Goal: Navigation & Orientation: Go to known website

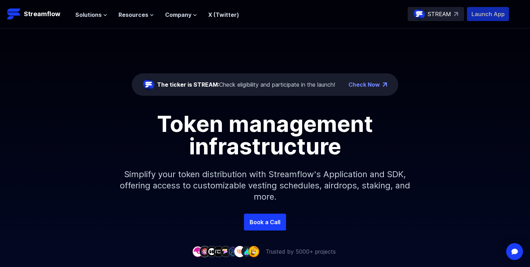
click at [492, 12] on p "Launch App" at bounding box center [488, 14] width 42 height 14
click at [219, 20] on div "Solutions Overview Streamflow features an all-in-one token distribution platfor…" at bounding box center [157, 14] width 164 height 14
click at [227, 16] on link "X (Twitter)" at bounding box center [223, 14] width 31 height 7
click at [185, 21] on header "Streamflow Launch App STREAM Solutions Overview Streamflow features an all-in-o…" at bounding box center [265, 14] width 530 height 28
click at [143, 11] on span "Resources" at bounding box center [133, 15] width 30 height 8
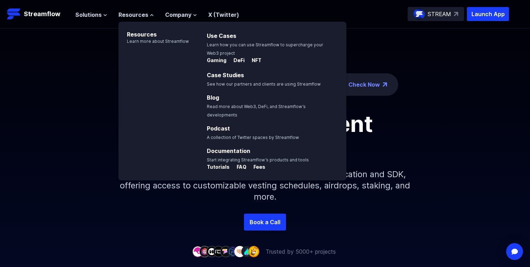
click at [93, 153] on div "Token management infrastructure" at bounding box center [265, 135] width 400 height 45
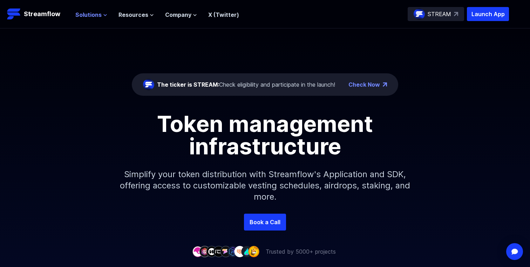
click at [99, 13] on span "Solutions" at bounding box center [88, 15] width 26 height 8
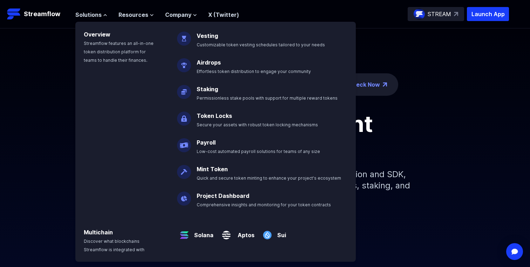
click at [88, 142] on div "Overview Streamflow features an all-in-one token distribution platform for team…" at bounding box center [122, 115] width 94 height 186
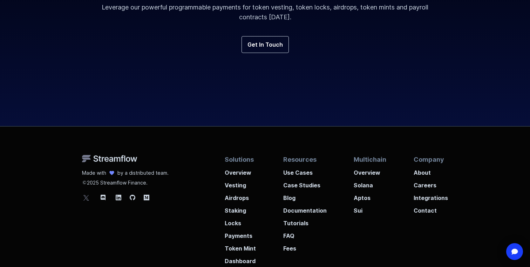
scroll to position [2655, 0]
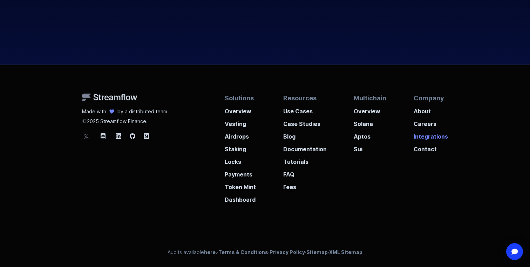
click at [425, 135] on p "Integrations" at bounding box center [431, 134] width 34 height 13
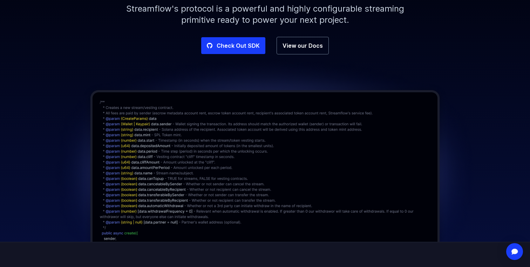
scroll to position [116, 0]
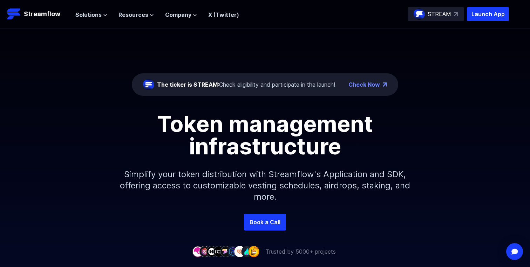
scroll to position [2655, 0]
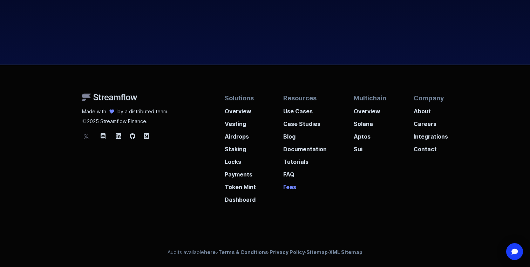
click at [289, 189] on p "Fees" at bounding box center [304, 184] width 43 height 13
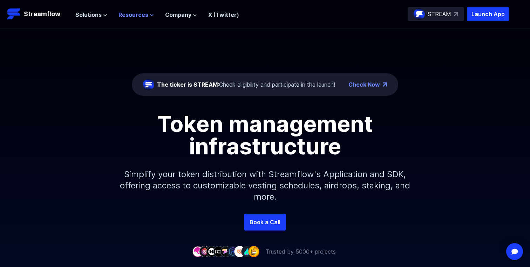
click at [137, 14] on span "Resources" at bounding box center [133, 15] width 30 height 8
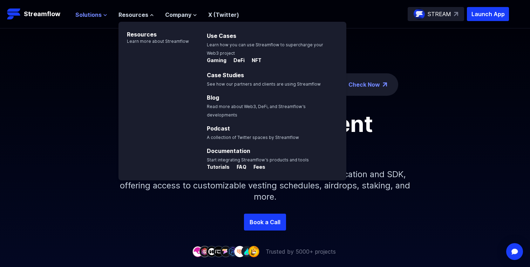
click at [101, 14] on button "Solutions" at bounding box center [91, 15] width 32 height 8
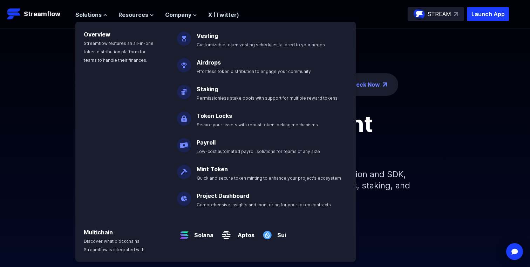
click at [445, 138] on div "Token management infrastructure" at bounding box center [265, 135] width 400 height 45
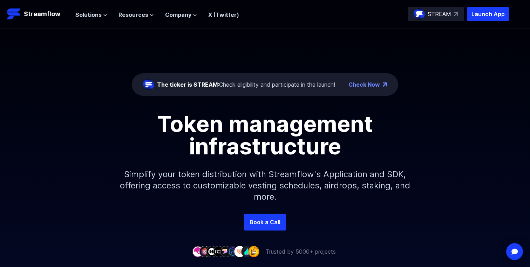
click at [258, 14] on div "Solutions Overview Streamflow features an all-in-one token distribution platfor…" at bounding box center [292, 14] width 434 height 14
click at [183, 14] on span "Company" at bounding box center [178, 15] width 26 height 8
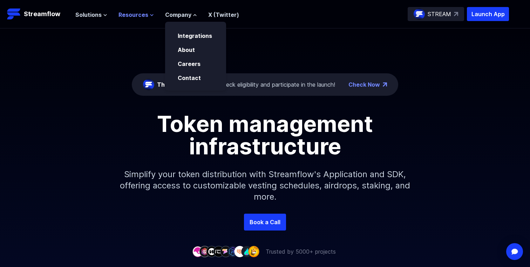
click at [130, 15] on span "Resources" at bounding box center [133, 15] width 30 height 8
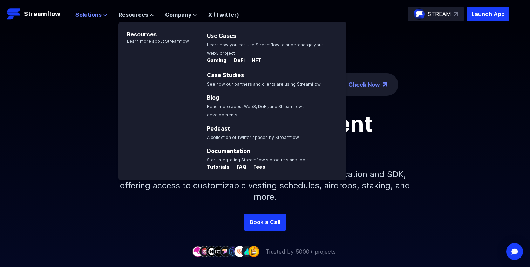
click at [90, 13] on span "Solutions" at bounding box center [88, 15] width 26 height 8
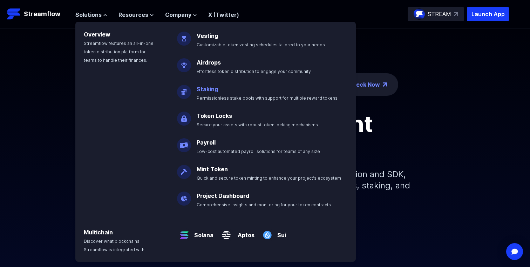
click at [207, 87] on link "Staking" at bounding box center [207, 89] width 21 height 7
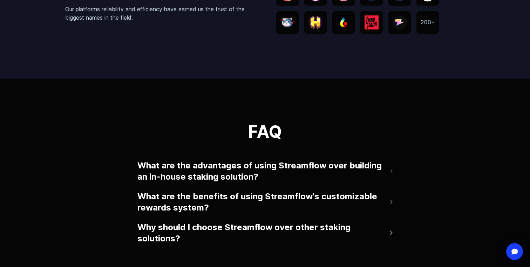
scroll to position [1452, 0]
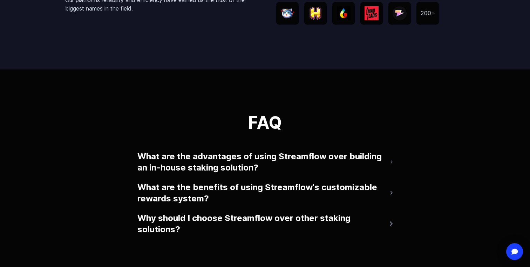
click at [374, 157] on button "What are the advantages of using Streamflow over building an in-house staking s…" at bounding box center [264, 162] width 255 height 28
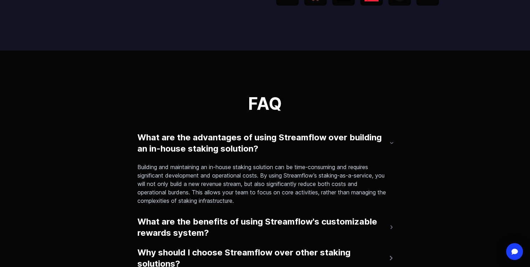
scroll to position [1474, 0]
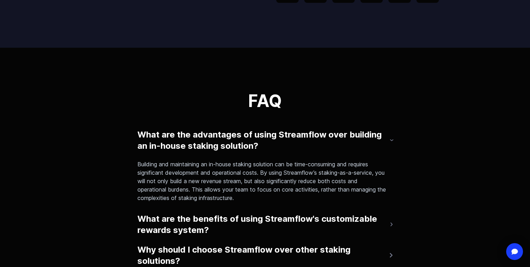
click at [355, 134] on button "What are the advantages of using Streamflow over building an in-house staking s…" at bounding box center [264, 140] width 255 height 28
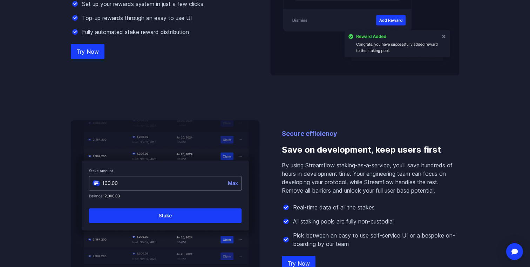
scroll to position [440, 0]
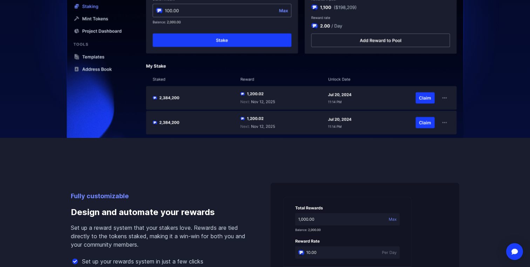
click at [463, 97] on img at bounding box center [265, 16] width 505 height 345
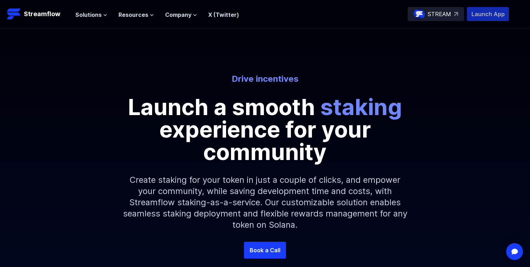
click at [485, 12] on p "Launch App" at bounding box center [488, 14] width 42 height 14
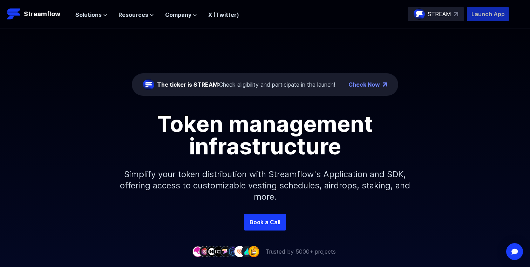
click at [490, 13] on p "Launch App" at bounding box center [488, 14] width 42 height 14
